Goal: Find specific page/section: Find specific page/section

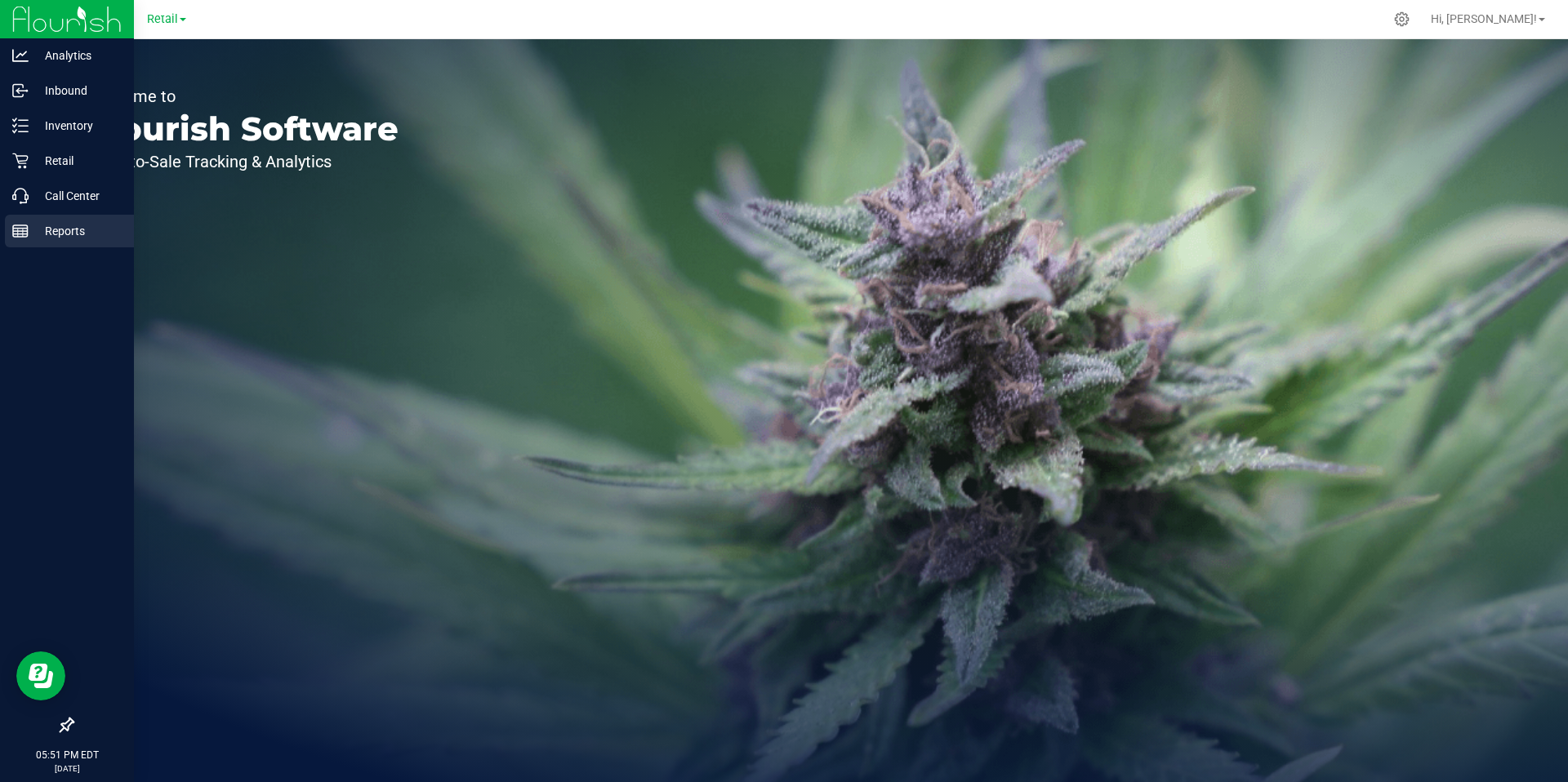
click at [28, 234] on rect at bounding box center [21, 231] width 14 height 12
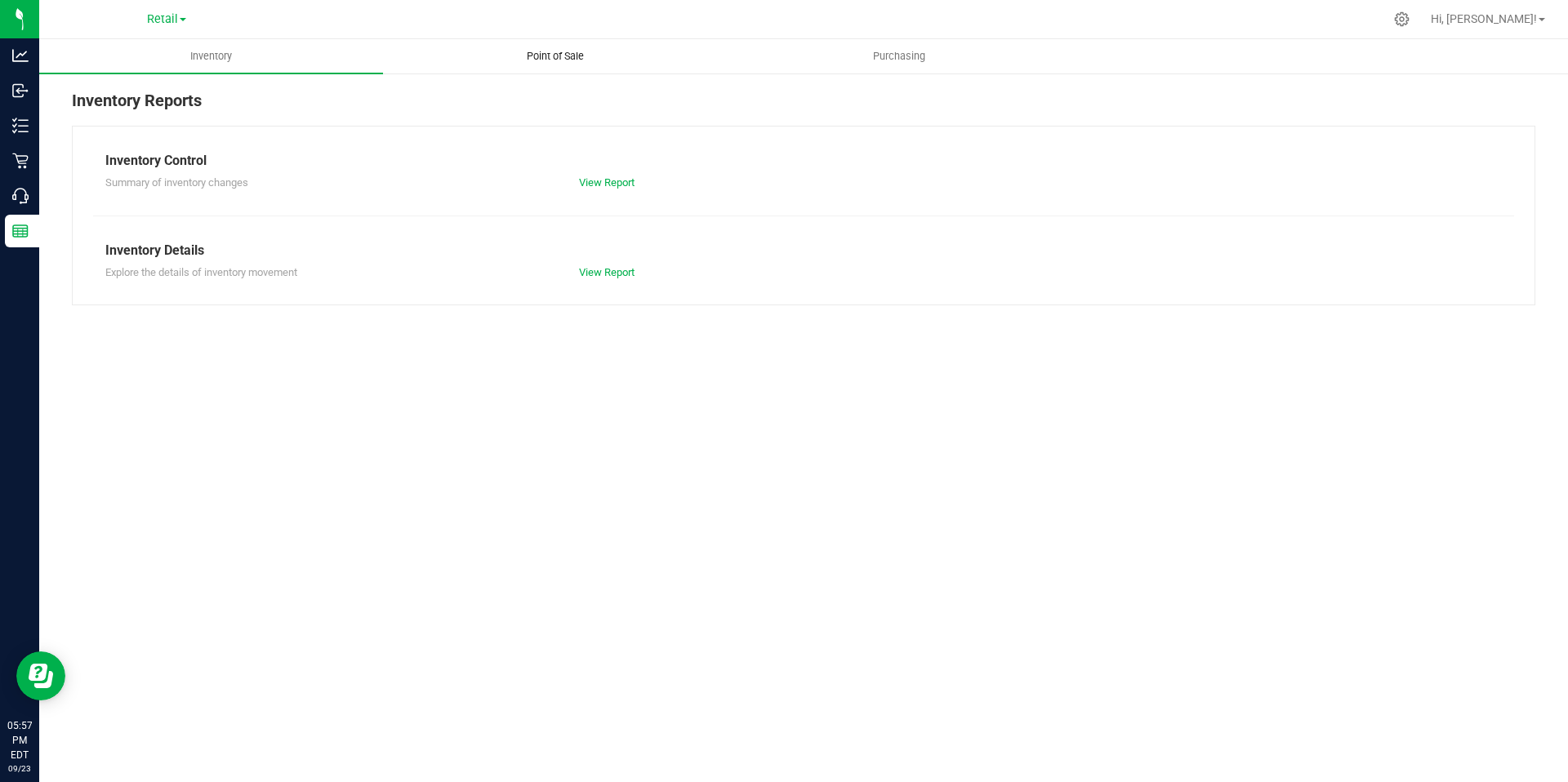
click at [568, 49] on uib-tab-heading "Point of Sale" at bounding box center [554, 57] width 342 height 32
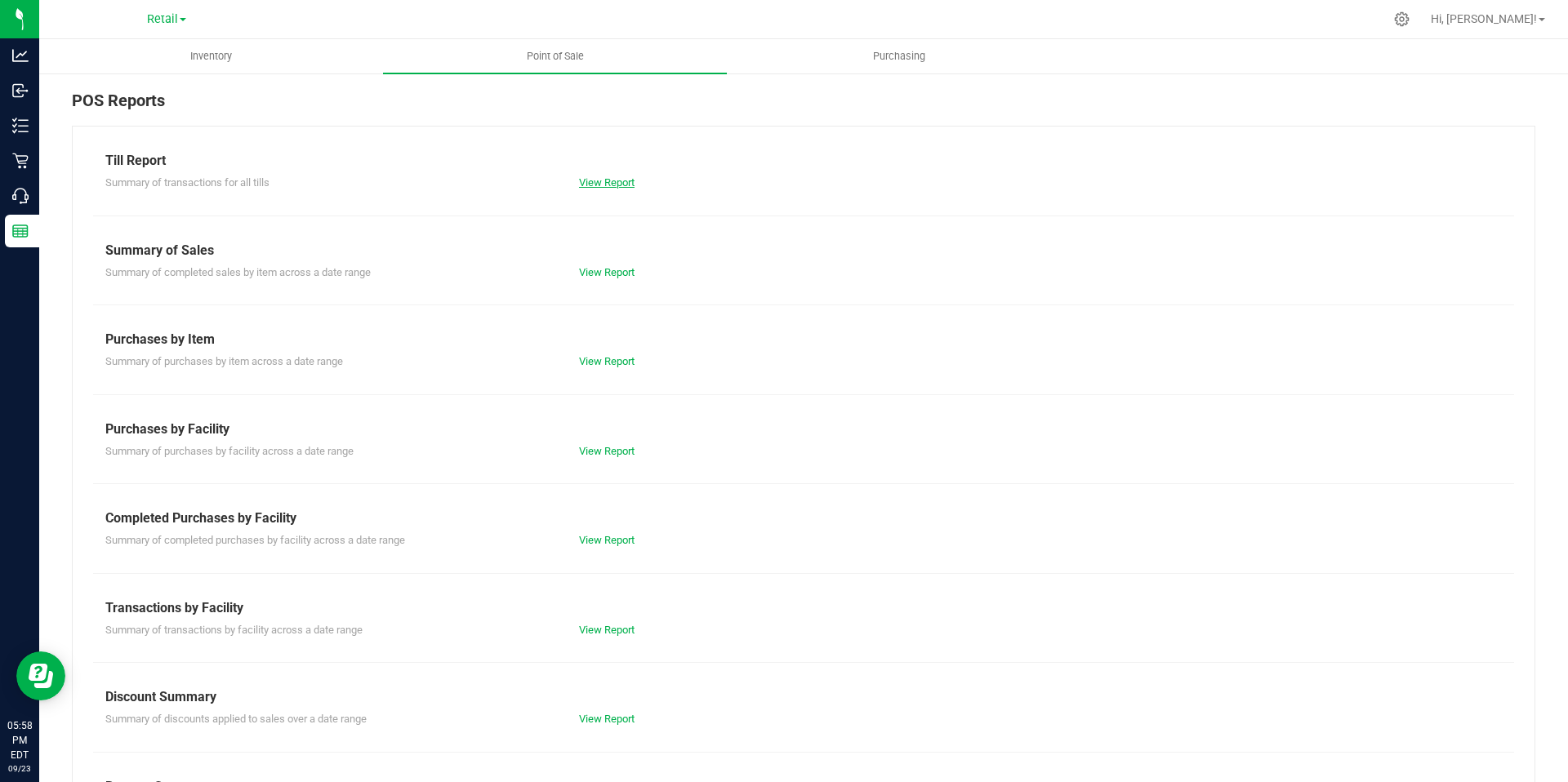
click at [602, 186] on link "View Report" at bounding box center [607, 182] width 56 height 13
